Goal: Information Seeking & Learning: Learn about a topic

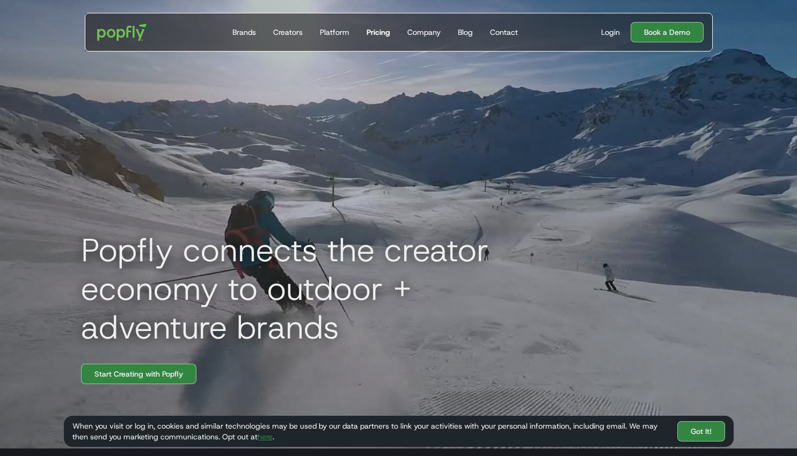
click at [374, 28] on div "Pricing" at bounding box center [378, 32] width 24 height 11
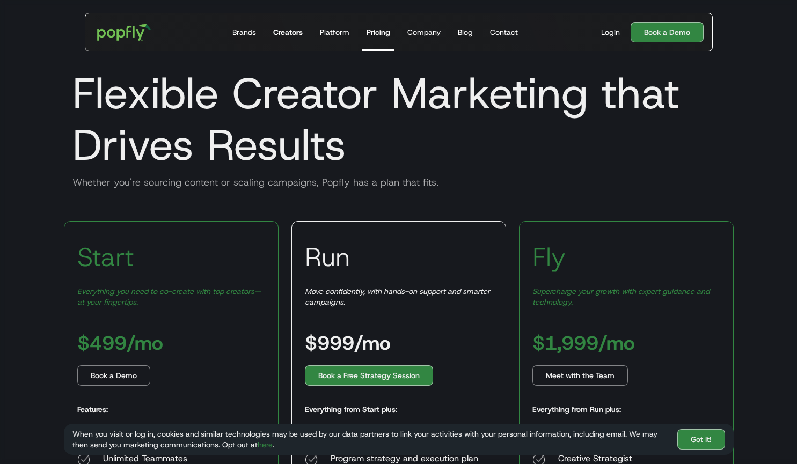
click at [283, 35] on div "Creators" at bounding box center [288, 32] width 30 height 11
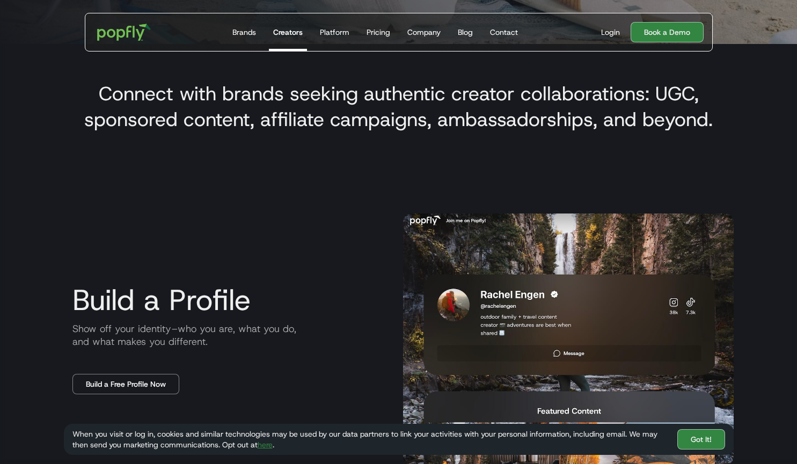
scroll to position [410, 0]
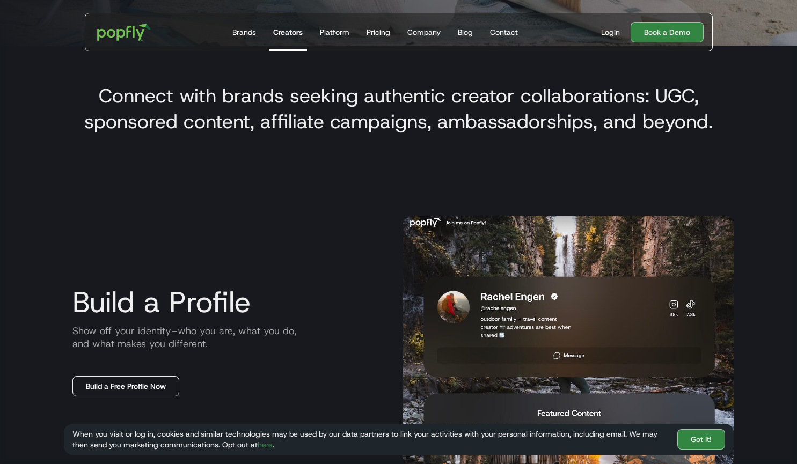
click at [151, 385] on link "Build a Free Profile Now" at bounding box center [125, 386] width 107 height 20
click at [131, 34] on img "home" at bounding box center [124, 32] width 67 height 31
